Goal: Information Seeking & Learning: Compare options

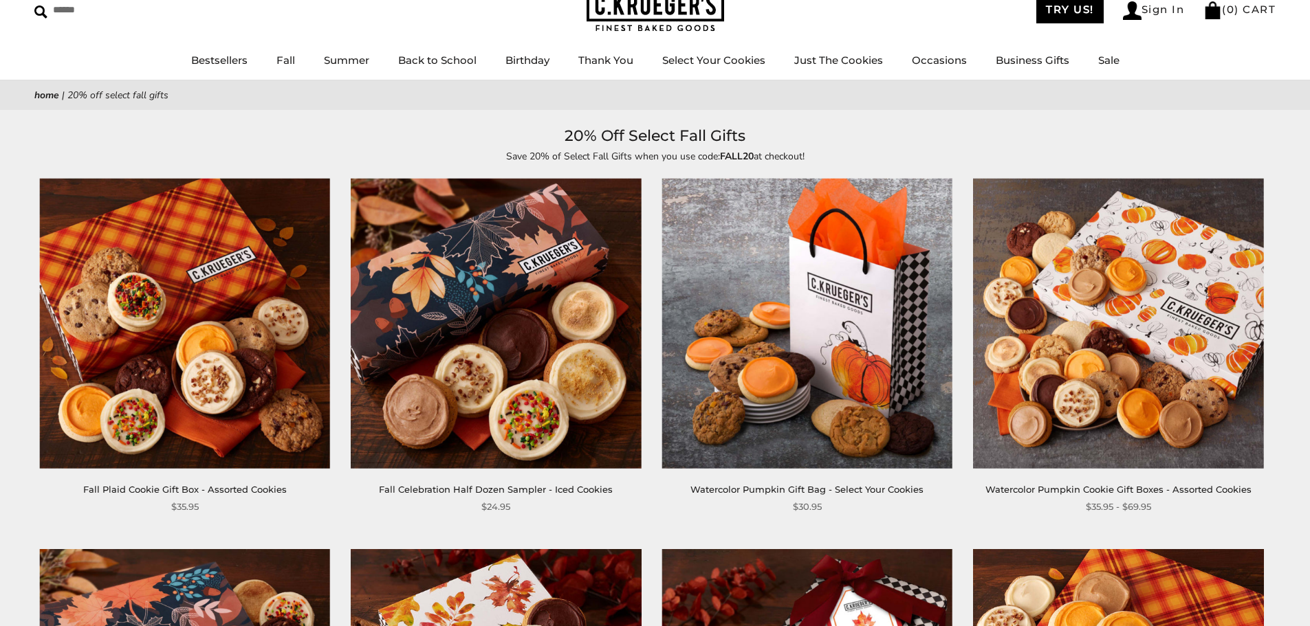
scroll to position [137, 0]
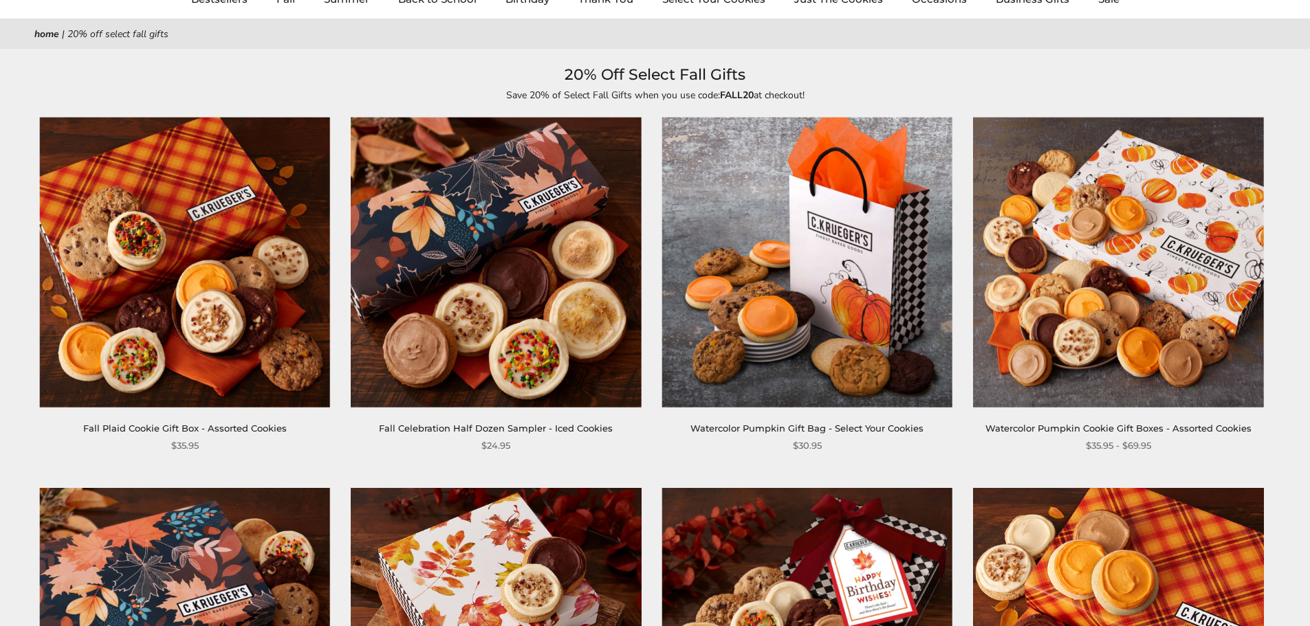
click at [144, 212] on img at bounding box center [185, 263] width 290 height 290
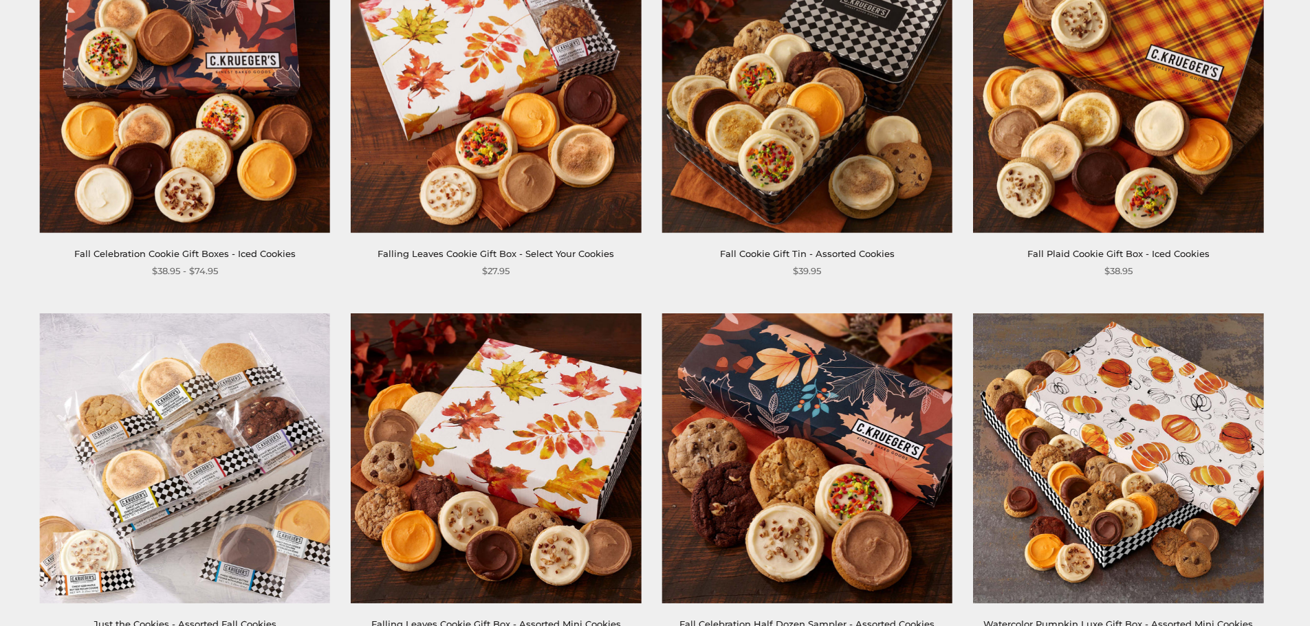
scroll to position [1444, 0]
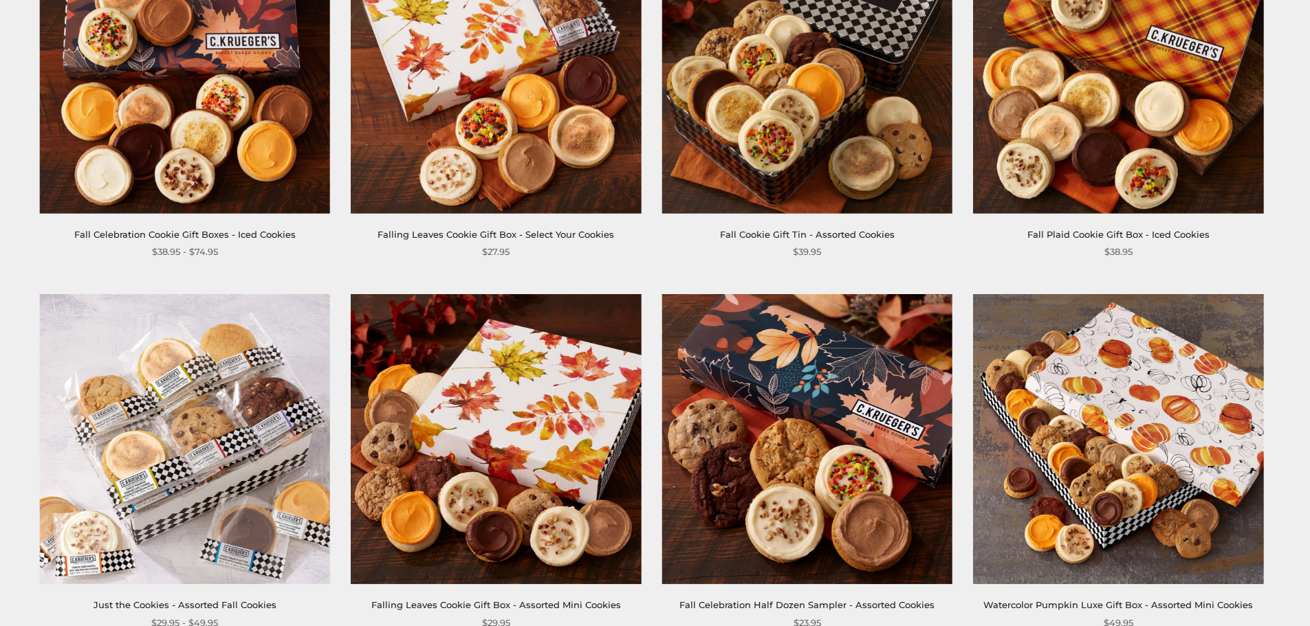
click at [288, 207] on img at bounding box center [185, 68] width 290 height 290
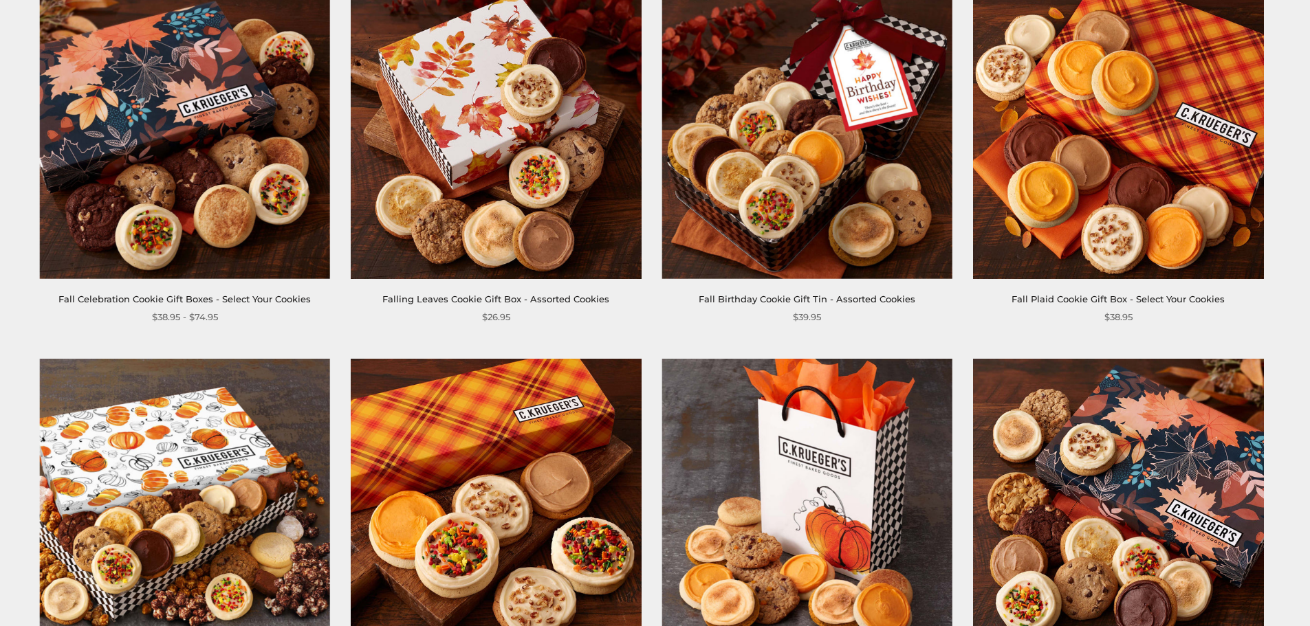
scroll to position [756, 0]
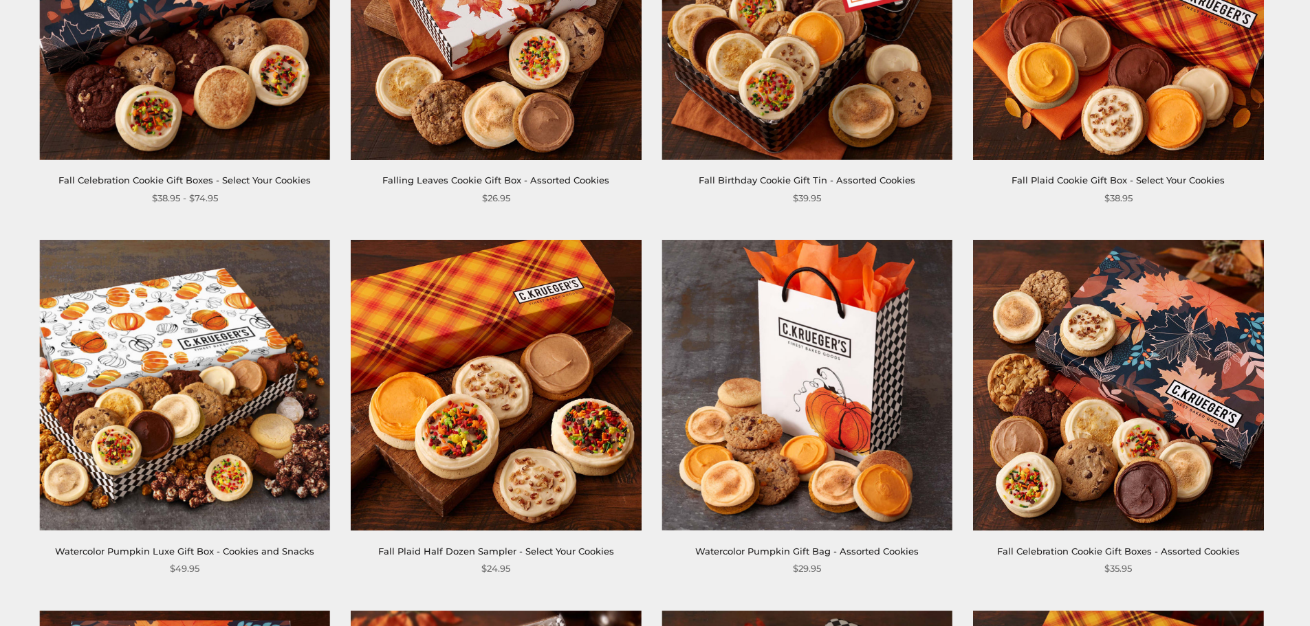
click at [529, 410] on img at bounding box center [496, 385] width 290 height 290
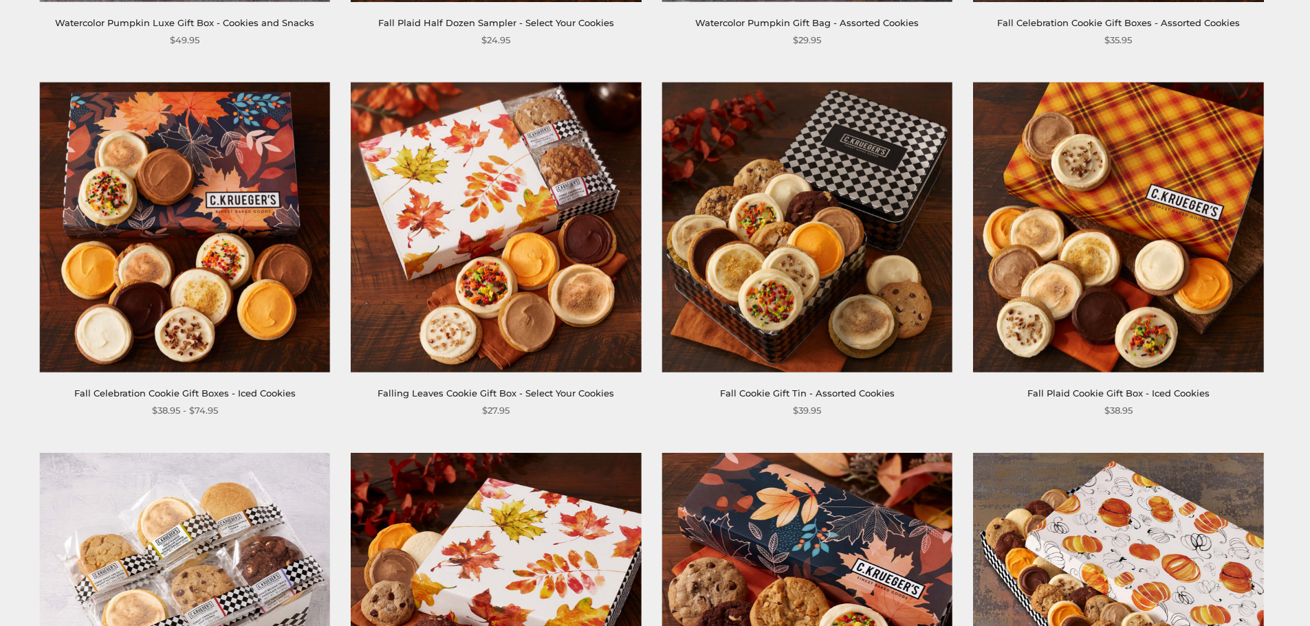
scroll to position [1306, 0]
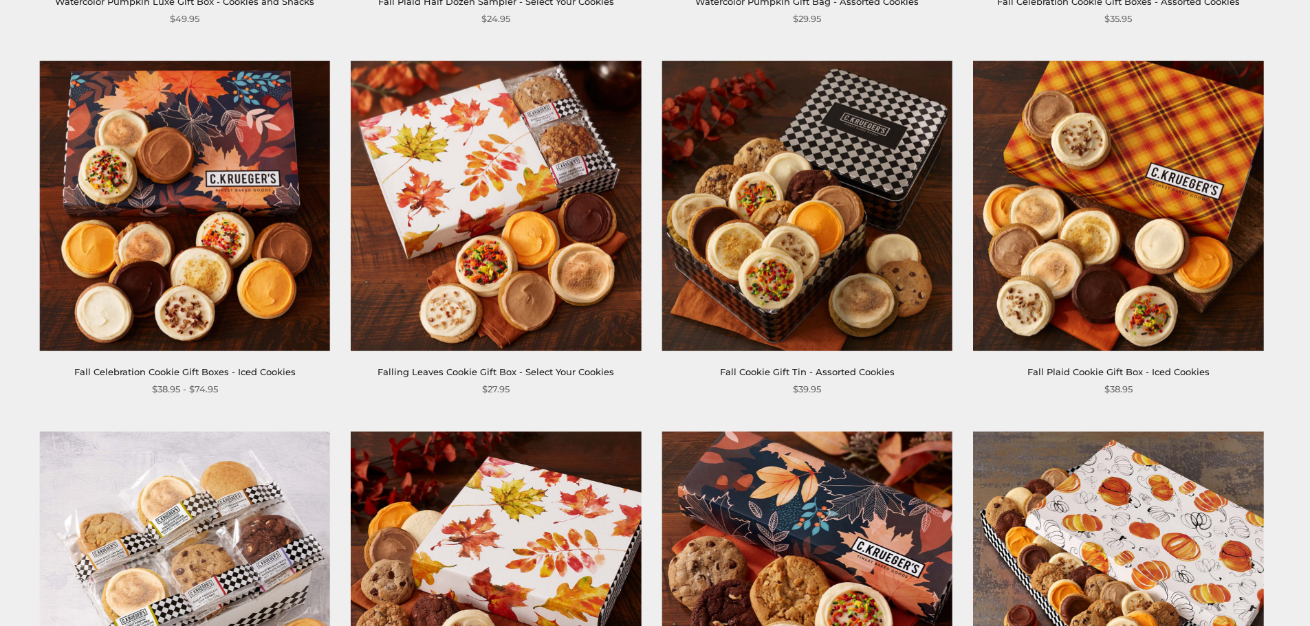
click at [767, 244] on img at bounding box center [807, 205] width 290 height 290
click at [461, 266] on img at bounding box center [496, 205] width 290 height 290
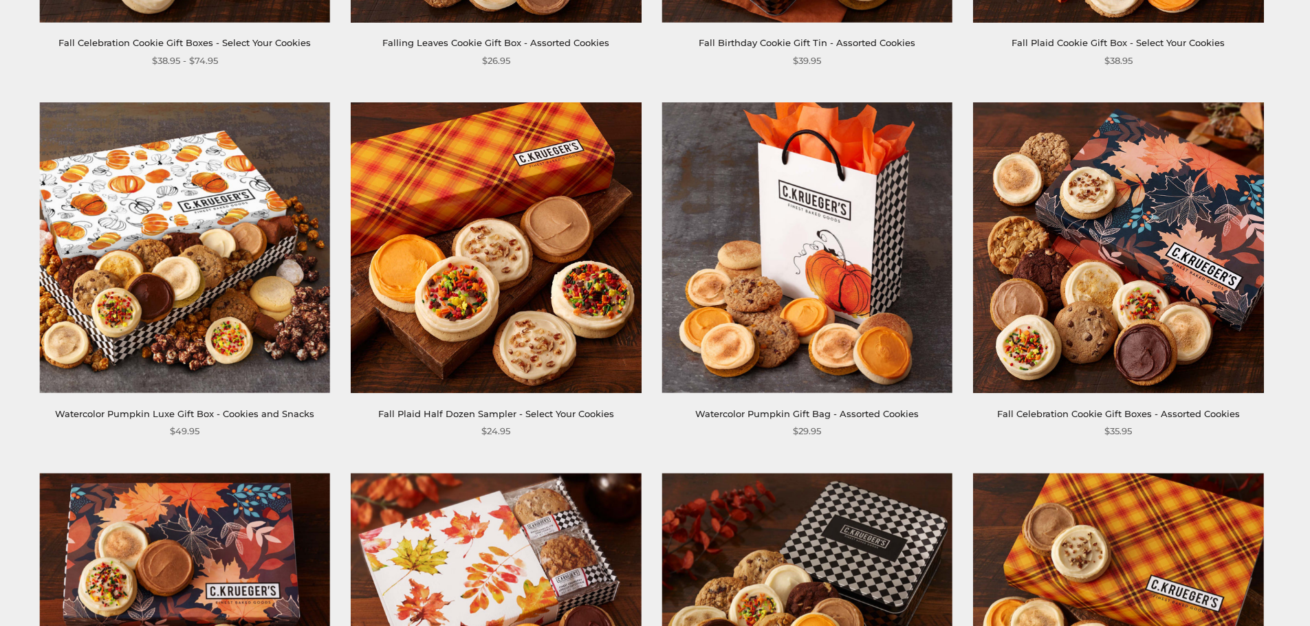
click at [797, 288] on img at bounding box center [807, 247] width 290 height 290
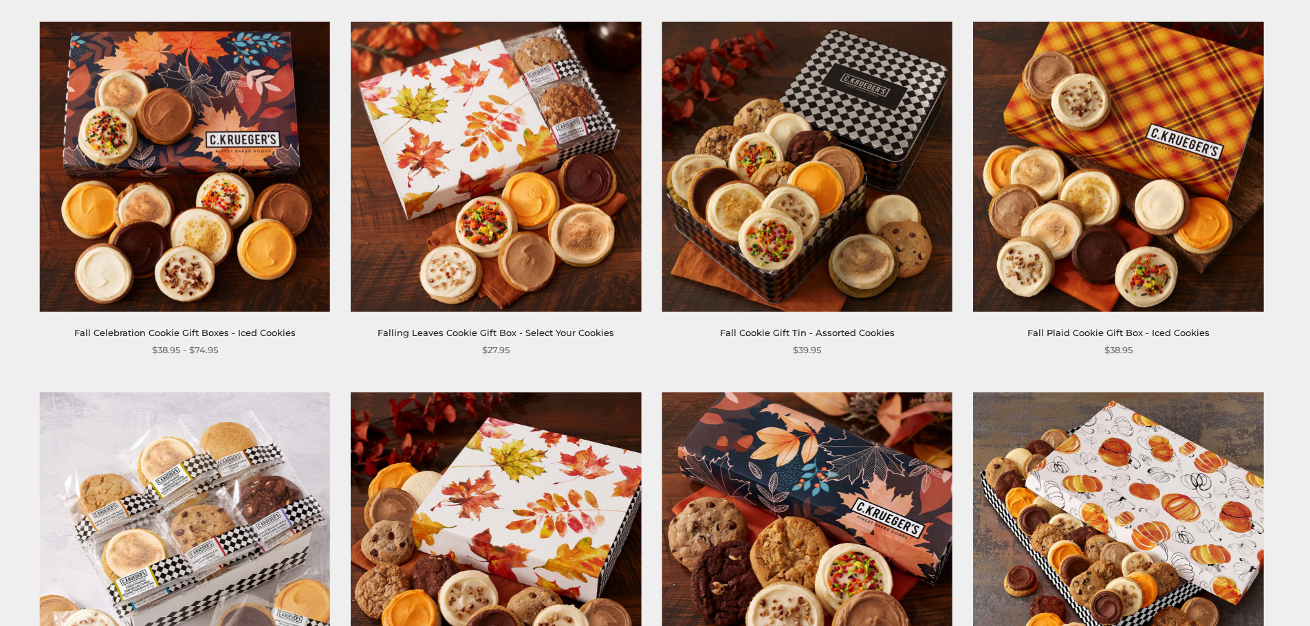
scroll to position [1375, 0]
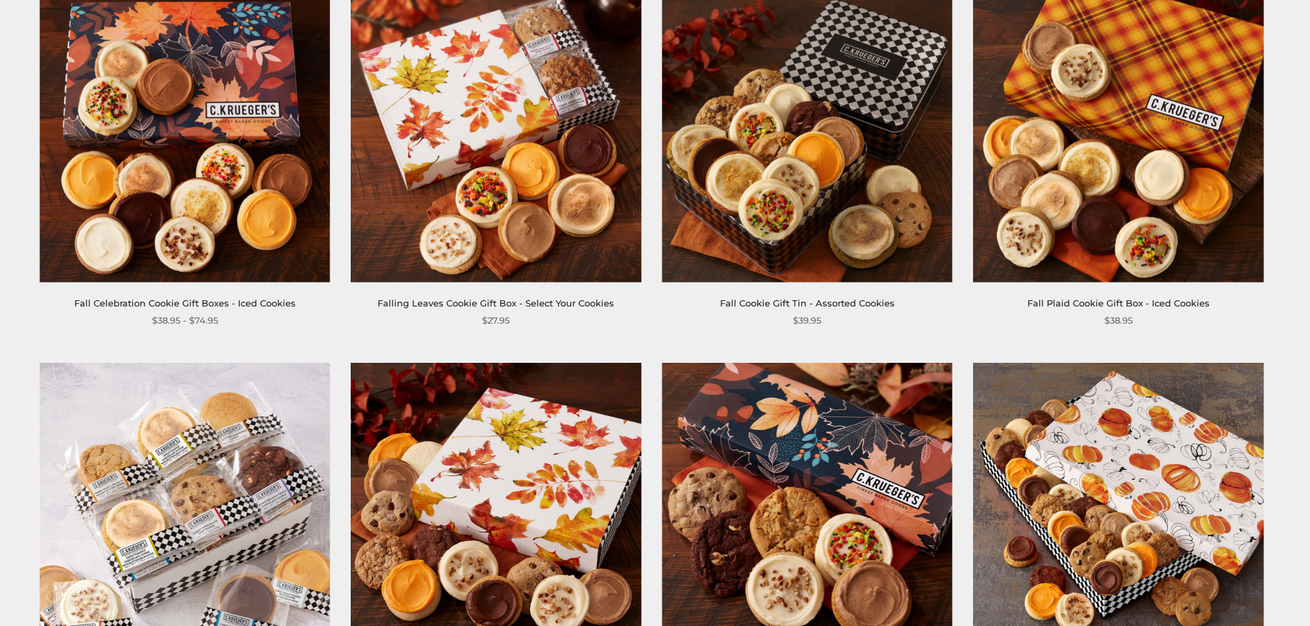
click at [533, 219] on img at bounding box center [496, 137] width 290 height 290
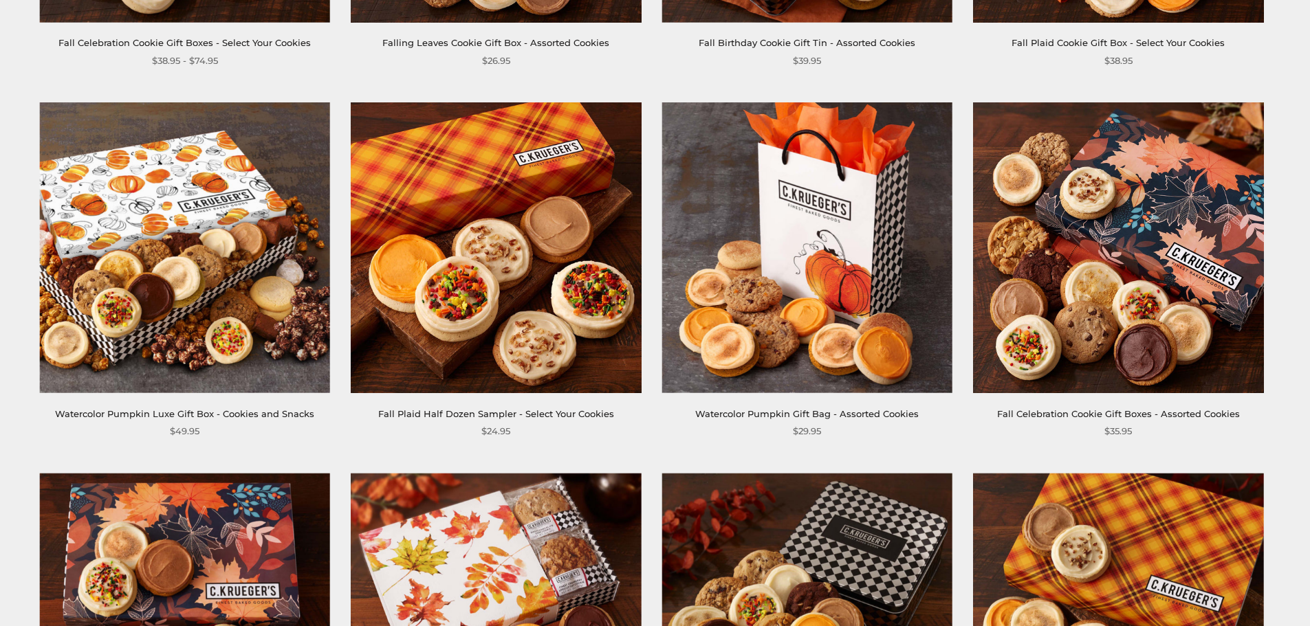
click at [517, 232] on img at bounding box center [496, 247] width 290 height 290
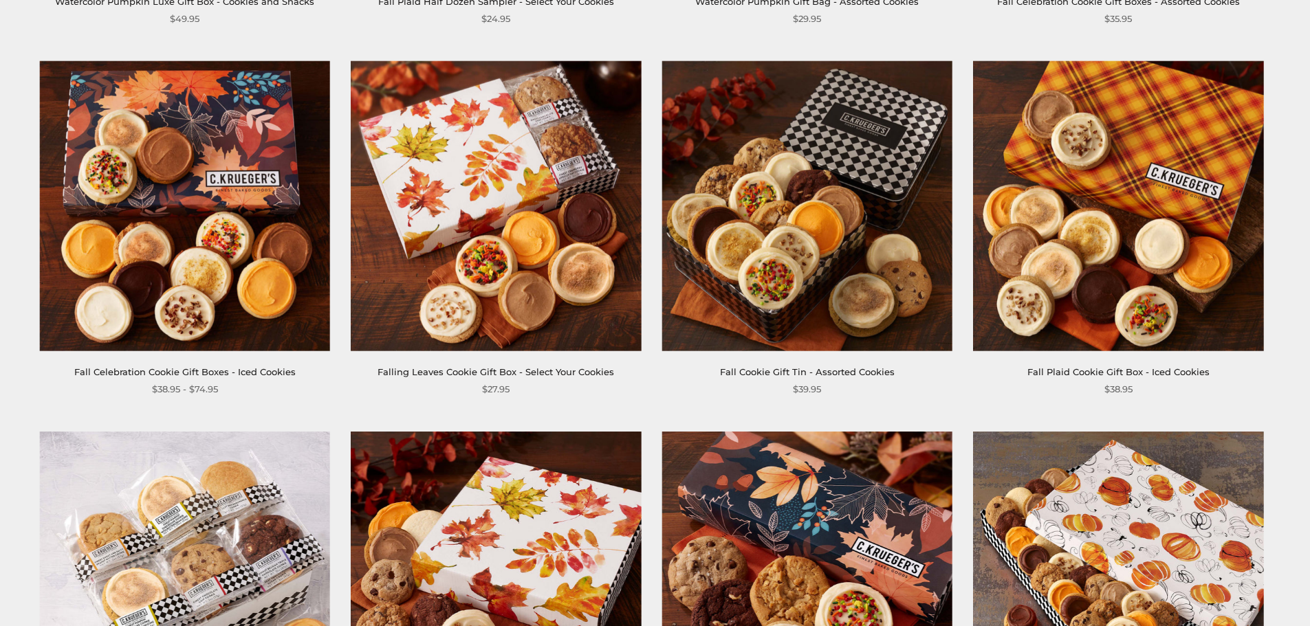
scroll to position [1375, 0]
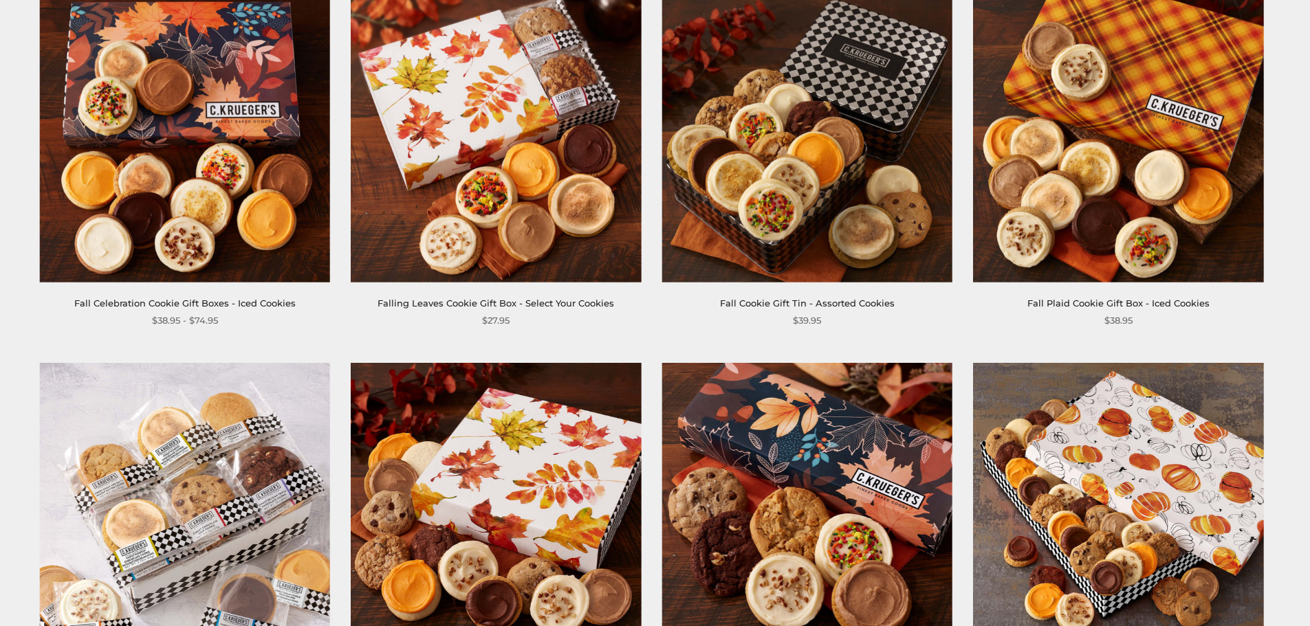
click at [226, 225] on img at bounding box center [185, 137] width 290 height 290
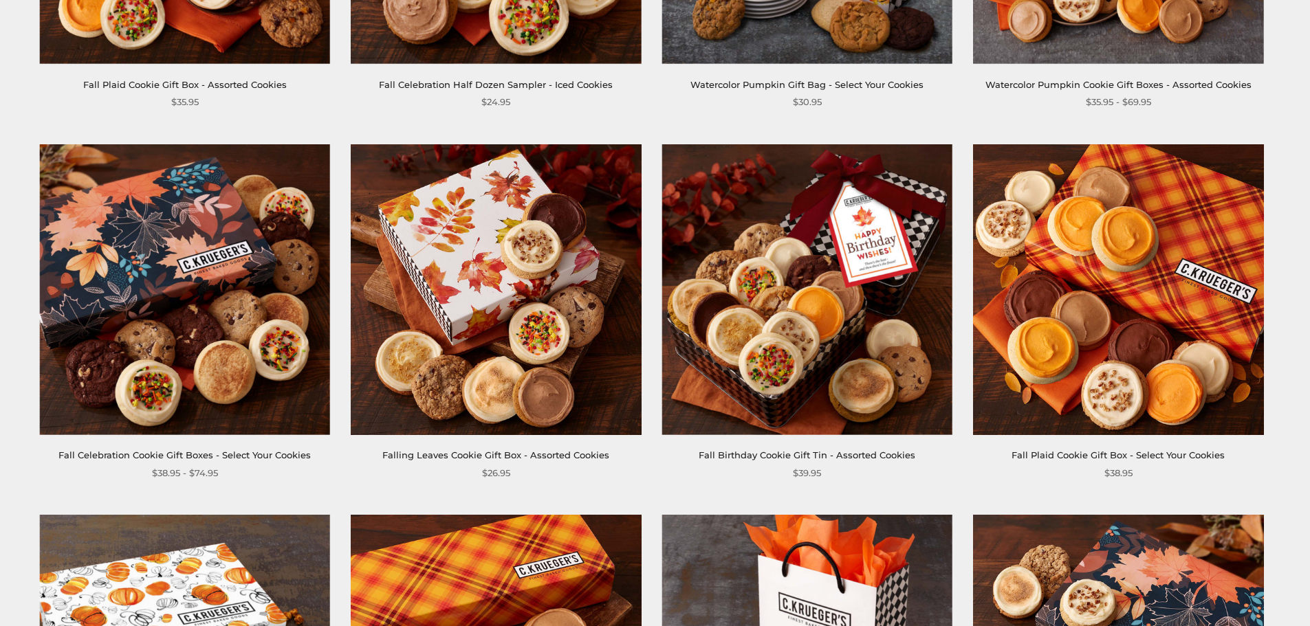
scroll to position [206, 0]
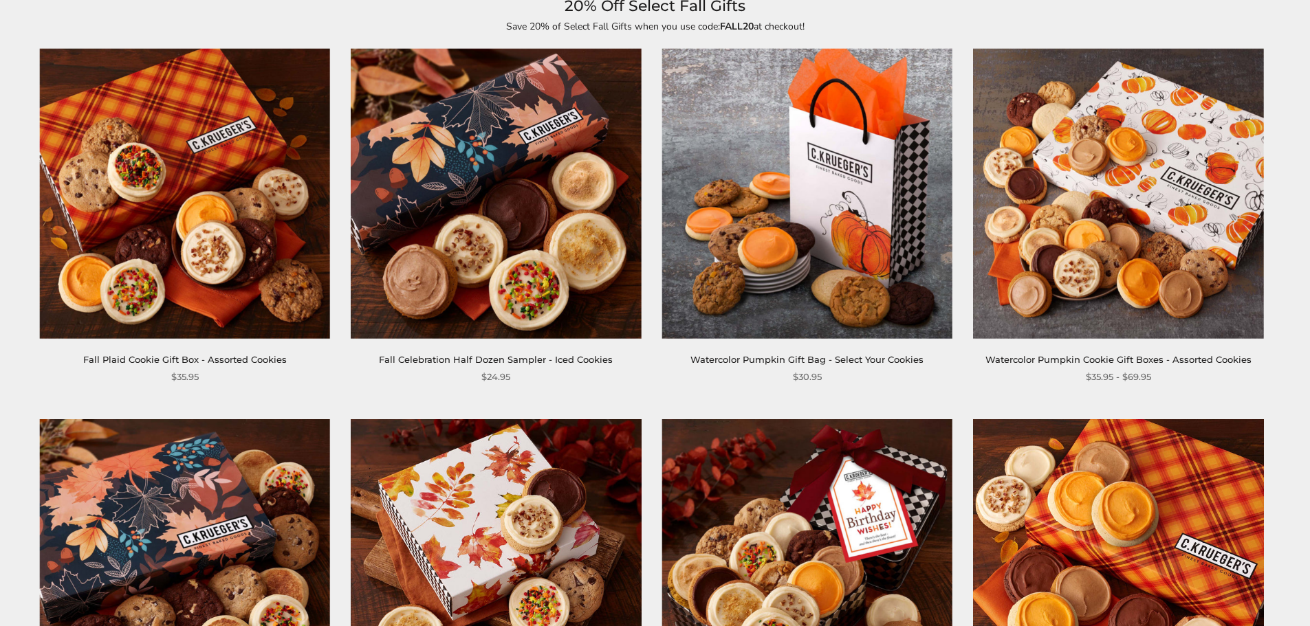
click at [606, 576] on img at bounding box center [496, 564] width 290 height 290
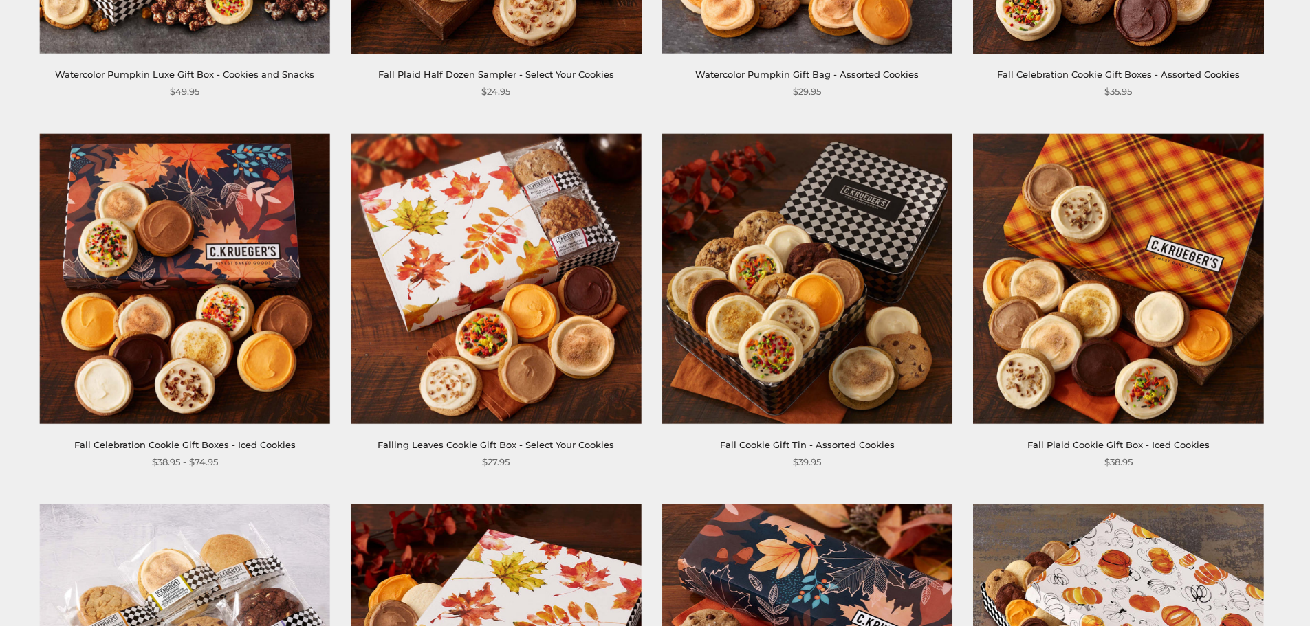
scroll to position [1237, 0]
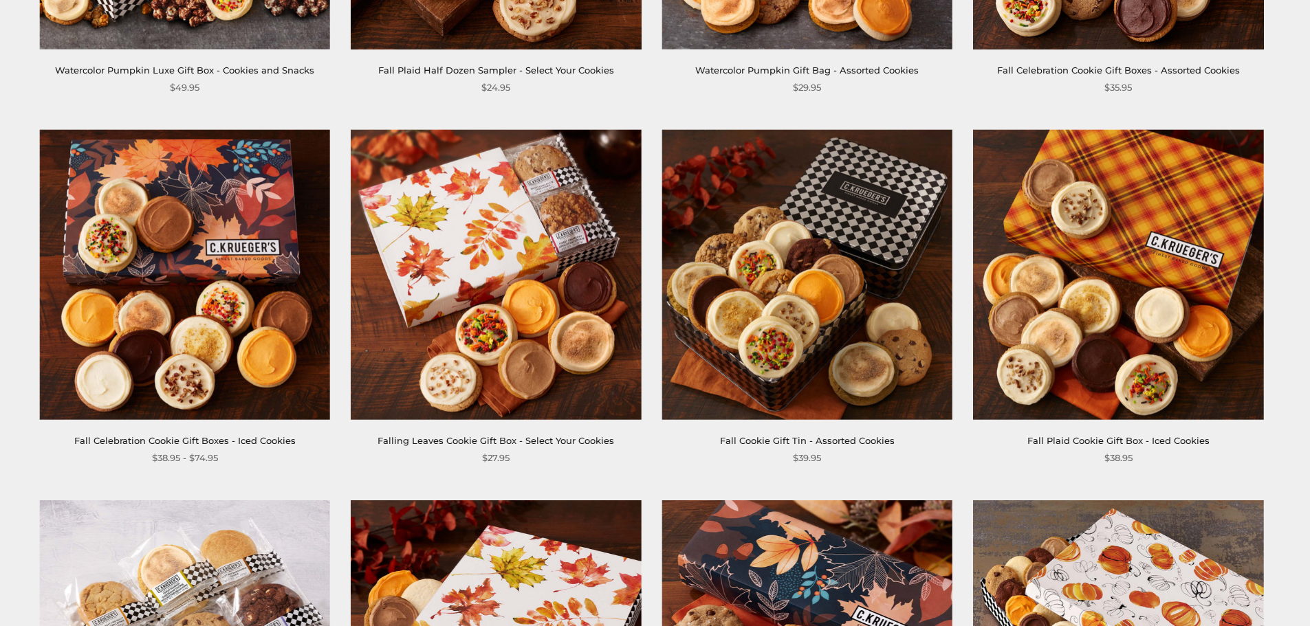
click at [813, 298] on img at bounding box center [807, 274] width 290 height 290
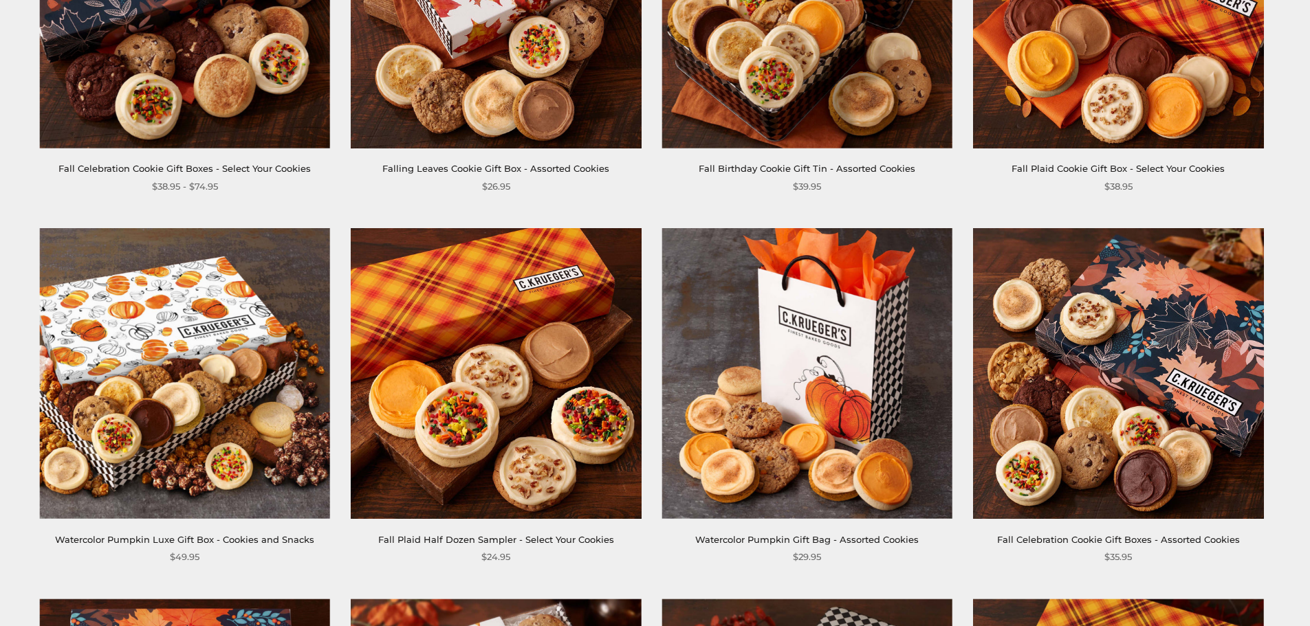
scroll to position [894, 0]
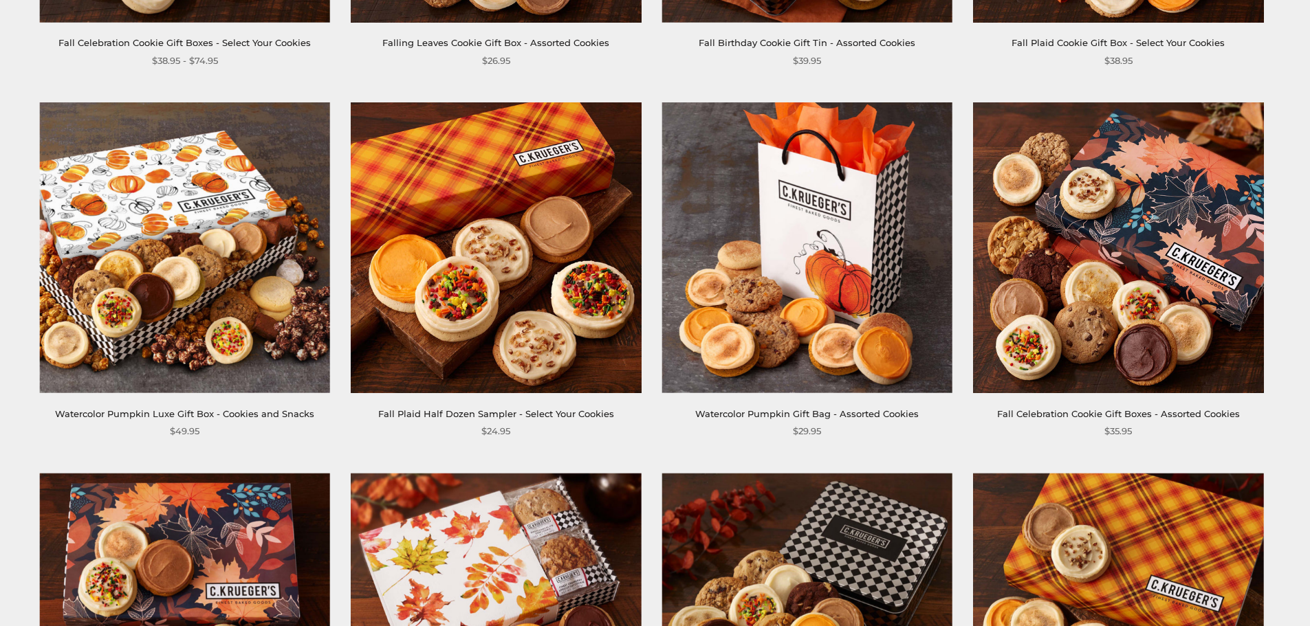
click at [217, 306] on img at bounding box center [185, 247] width 290 height 290
click at [850, 288] on img at bounding box center [807, 247] width 290 height 290
